Goal: Transaction & Acquisition: Book appointment/travel/reservation

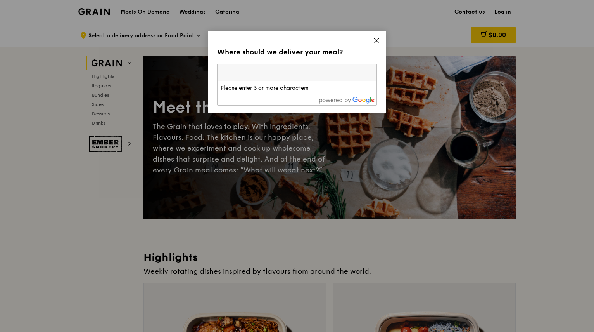
click at [375, 37] on icon at bounding box center [376, 40] width 7 height 7
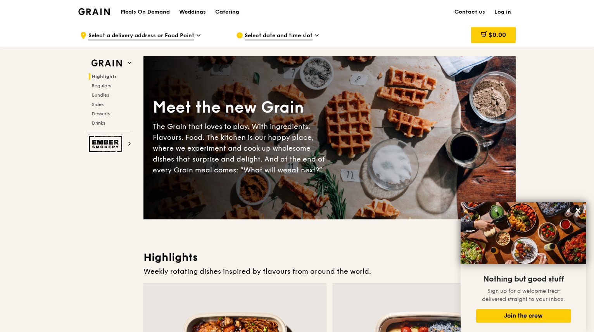
click at [224, 8] on div "Catering" at bounding box center [227, 11] width 24 height 23
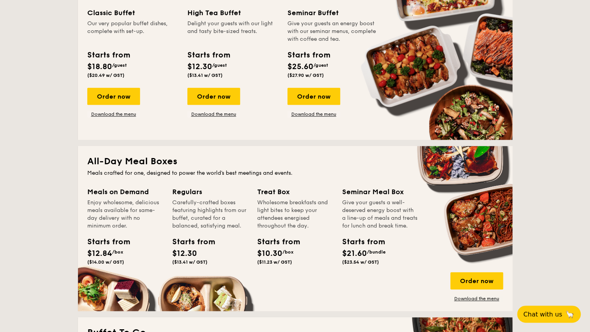
scroll to position [358, 0]
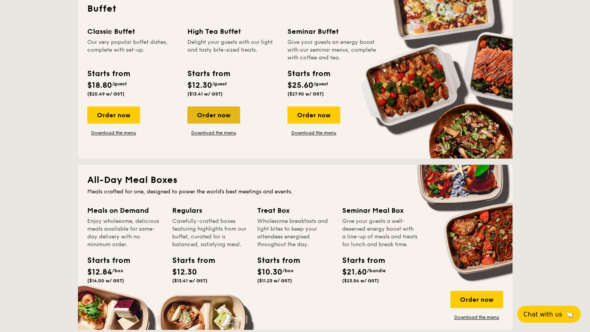
click at [220, 116] on div "Order now" at bounding box center [213, 114] width 53 height 17
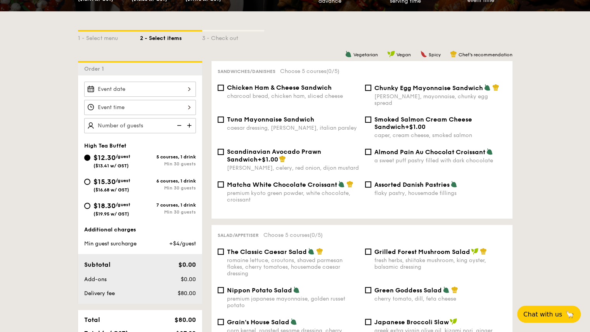
scroll to position [162, 0]
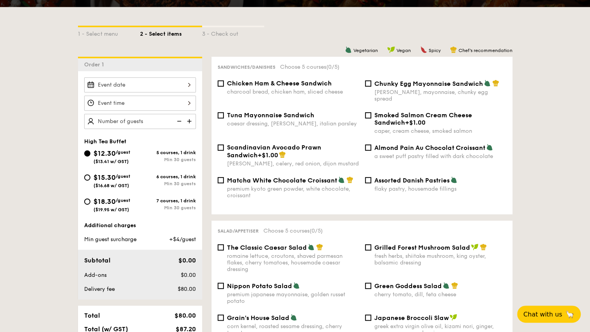
click at [261, 84] on span "Chicken Ham & Cheese Sandwich" at bounding box center [279, 83] width 105 height 7
click at [224, 84] on input "Chicken Ham & Cheese Sandwich charcoal bread, chicken ham, sliced cheese" at bounding box center [221, 83] width 6 height 6
checkbox input "true"
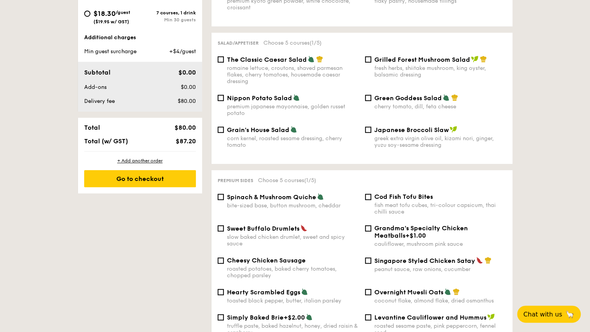
scroll to position [389, 0]
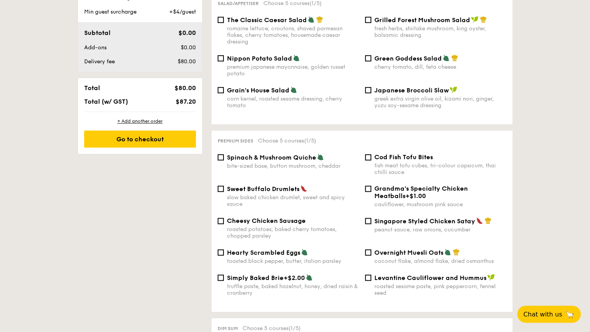
click at [429, 162] on div "fish meat tofu cubes, tri-colour capsicum, thai chilli sauce" at bounding box center [440, 168] width 132 height 13
click at [371, 160] on input "Cod Fish Tofu Bites fish meat tofu cubes, tri-colour capsicum, thai chilli sauce" at bounding box center [368, 157] width 6 height 6
checkbox input "true"
click at [298, 163] on div "bite-sized base, button mushroom, cheddar" at bounding box center [293, 166] width 132 height 7
click at [224, 160] on input "Spinach & Mushroom Quiche bite-sized base, button mushroom, cheddar" at bounding box center [221, 157] width 6 height 6
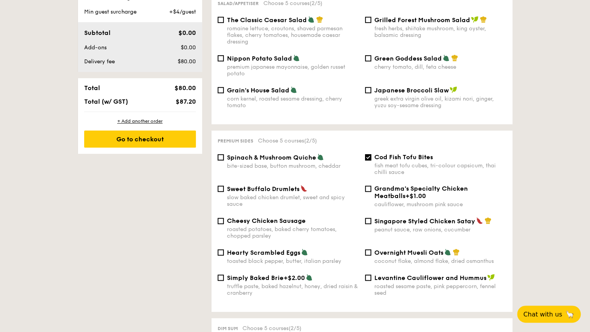
checkbox input "true"
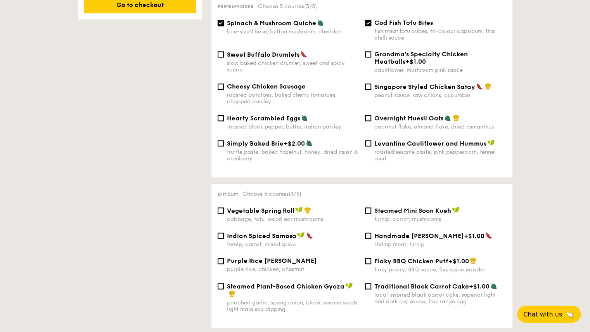
scroll to position [526, 0]
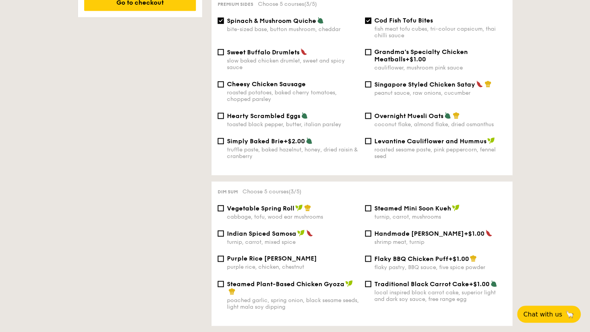
click at [286, 215] on div "cabbage, tofu, wood ear mushrooms" at bounding box center [293, 216] width 132 height 7
click at [224, 211] on input "Vegetable Spring Roll cabbage, tofu, wood ear mushrooms" at bounding box center [221, 208] width 6 height 6
checkbox input "true"
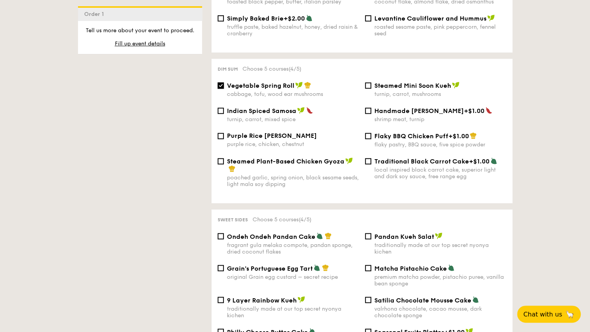
scroll to position [671, 0]
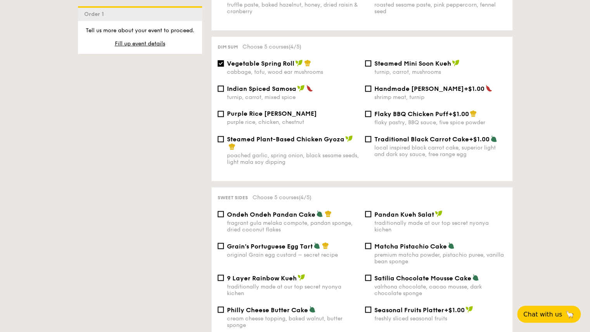
click at [396, 210] on span "Pandan Kueh Salat" at bounding box center [404, 213] width 60 height 7
click at [371, 211] on input "Pandan Kueh Salat traditionally made at our top secret nyonya kichen" at bounding box center [368, 214] width 6 height 6
checkbox input "true"
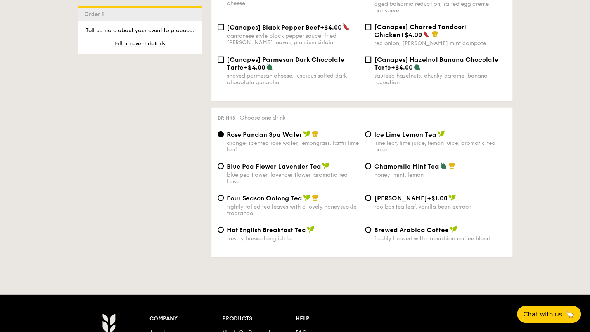
scroll to position [1201, 0]
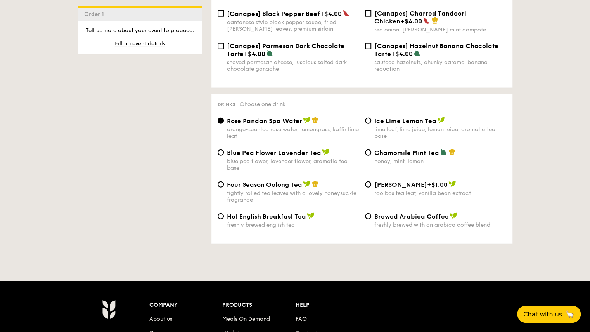
click at [428, 126] on div "lime leaf, lime juice, lemon juice, aromatic tea base" at bounding box center [440, 132] width 132 height 13
click at [371, 123] on input "Ice Lime Lemon Tea lime leaf, lime juice, lemon juice, aromatic tea base" at bounding box center [368, 121] width 6 height 6
radio input "true"
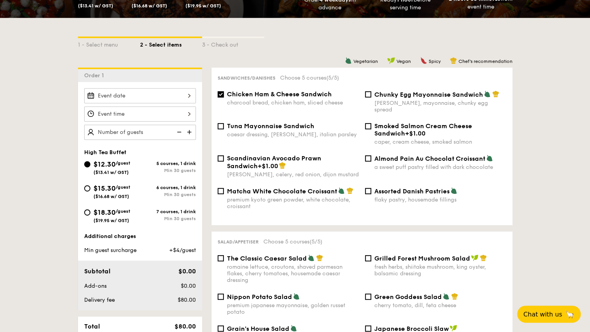
scroll to position [157, 0]
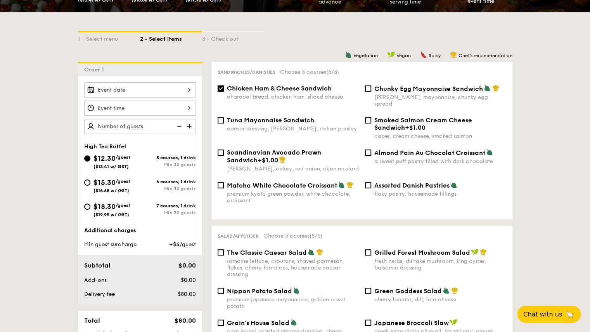
click at [137, 88] on div at bounding box center [140, 89] width 112 height 15
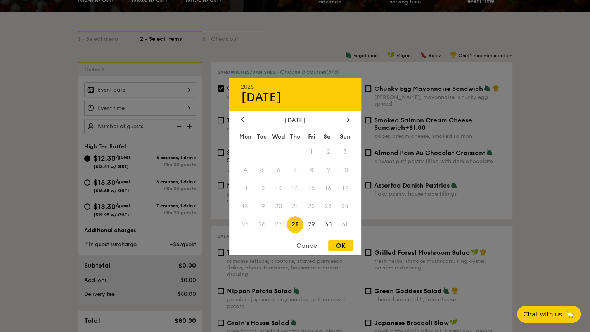
click at [348, 114] on div "2025 Aug 28 August 2025 Mon Tue Wed Thu Fri Sat Sun 1 2 3 4 5 6 7 8 9 10 11 12 …" at bounding box center [295, 165] width 132 height 177
click at [347, 117] on icon at bounding box center [347, 119] width 2 height 5
click at [313, 168] on span "10" at bounding box center [311, 169] width 17 height 17
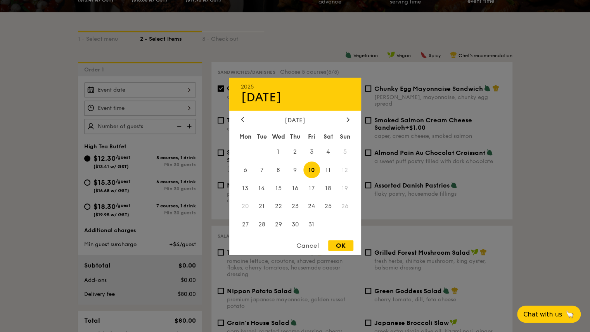
click at [339, 242] on div "OK" at bounding box center [340, 245] width 25 height 10
type input "Oct 10, 2025"
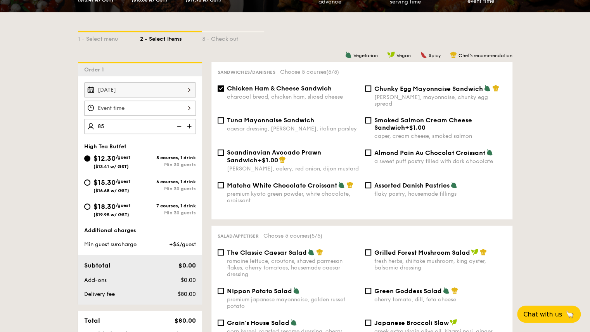
type input "85 guests"
click at [132, 106] on div at bounding box center [140, 107] width 112 height 15
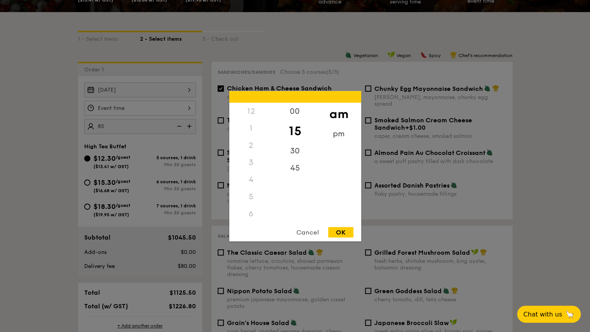
scroll to position [68, 0]
click at [249, 218] on div "10" at bounding box center [251, 221] width 44 height 22
click at [296, 114] on div "00" at bounding box center [295, 113] width 44 height 22
click at [340, 226] on div "12 1 2 3 4 5 6 7 8 9 10 11 00 15 30 45 am pm Cancel OK" at bounding box center [295, 166] width 132 height 150
click at [344, 232] on div "OK" at bounding box center [340, 232] width 25 height 10
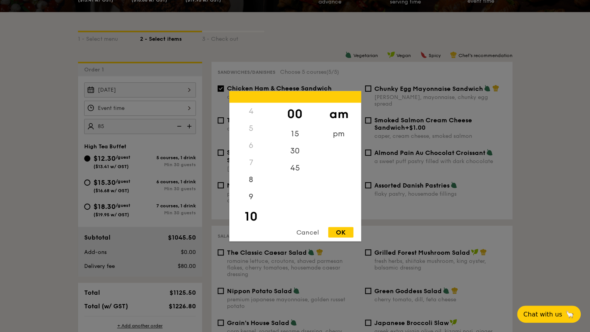
type input "10:00AM"
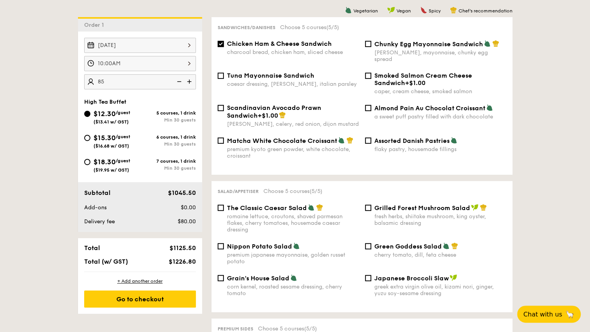
scroll to position [201, 0]
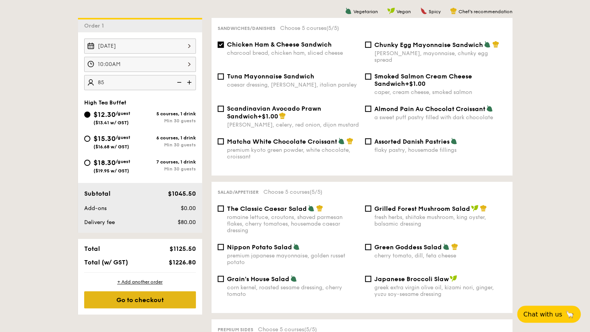
click at [97, 301] on div "Go to checkout" at bounding box center [140, 299] width 112 height 17
